Goal: Find specific page/section: Find specific page/section

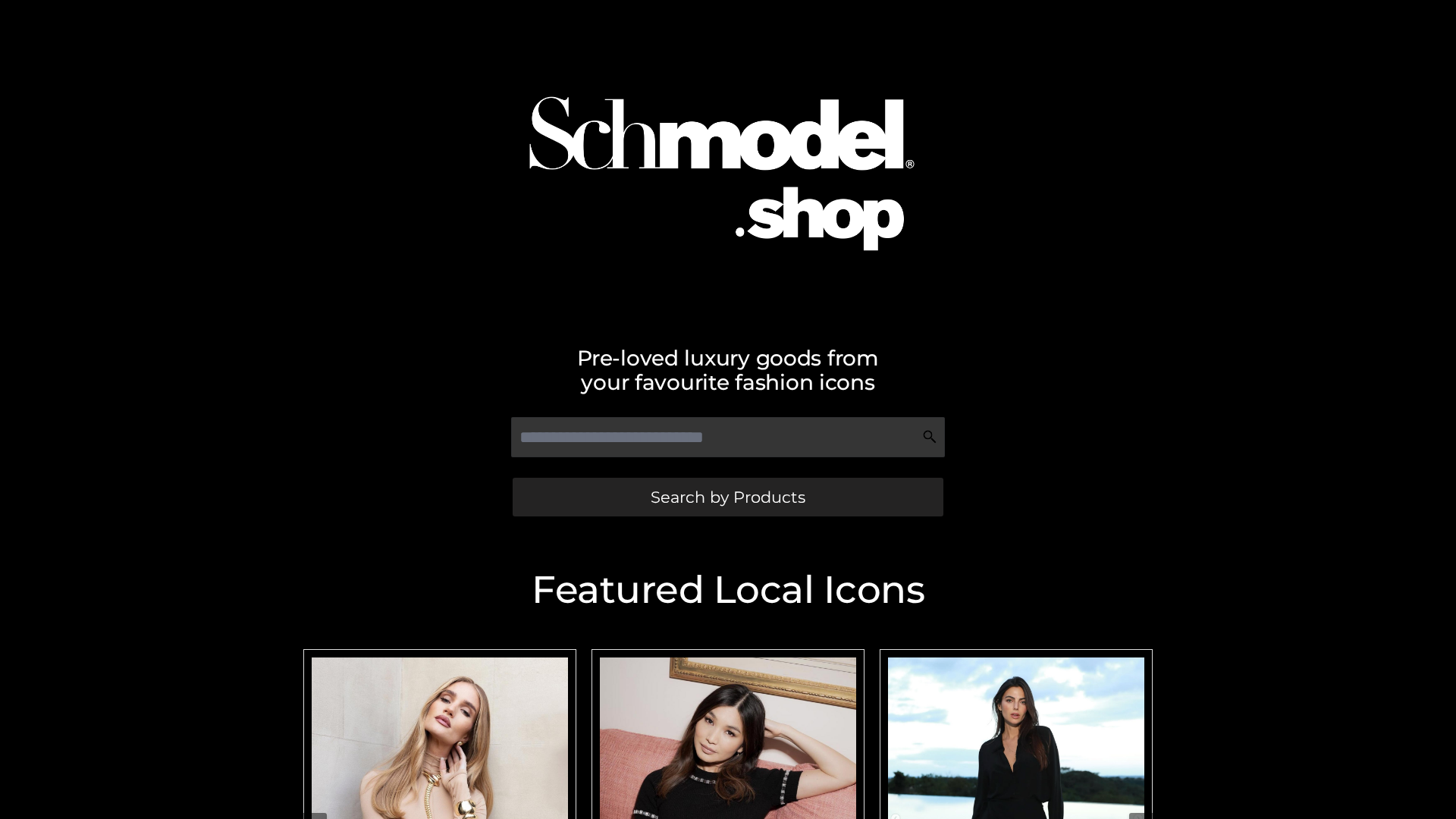
click at [727, 497] on span "Search by Products" at bounding box center [728, 497] width 154 height 16
